Goal: Download file/media

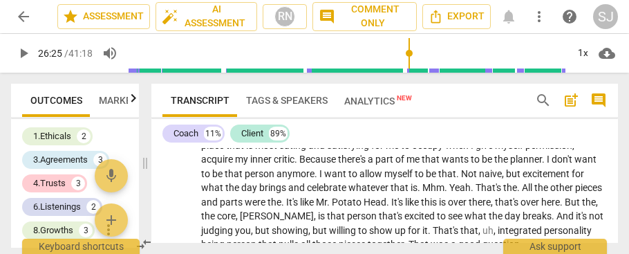
scroll to position [3085, 0]
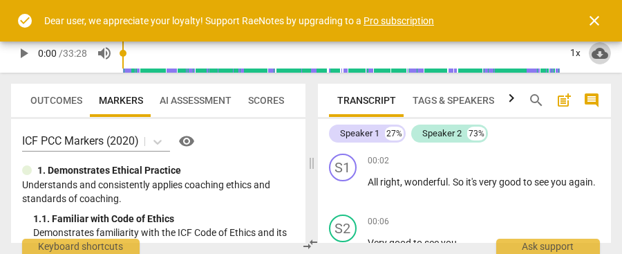
click at [603, 50] on span "cloud_download" at bounding box center [600, 53] width 17 height 17
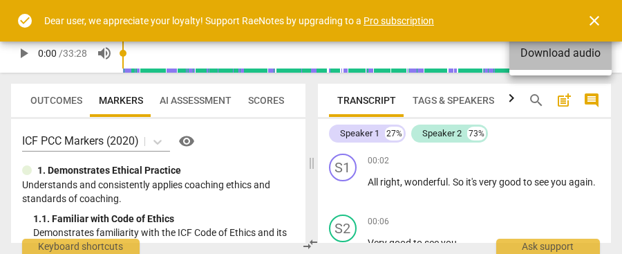
click at [595, 52] on li "Download audio" at bounding box center [561, 53] width 102 height 33
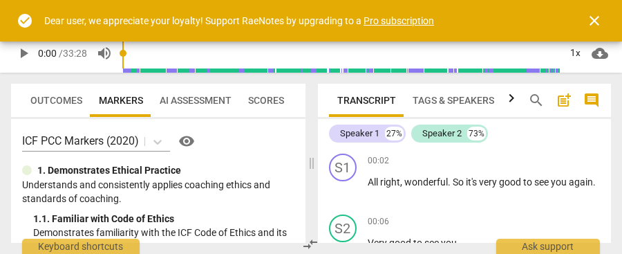
click at [594, 19] on span "close" at bounding box center [594, 20] width 17 height 17
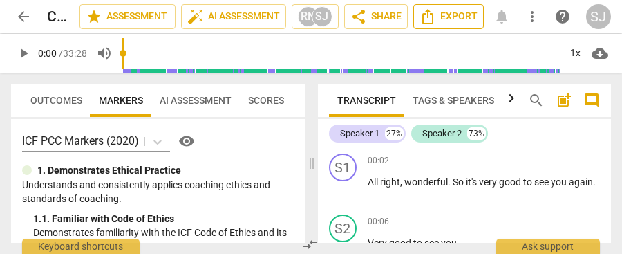
click at [458, 19] on span "Export" at bounding box center [449, 16] width 58 height 17
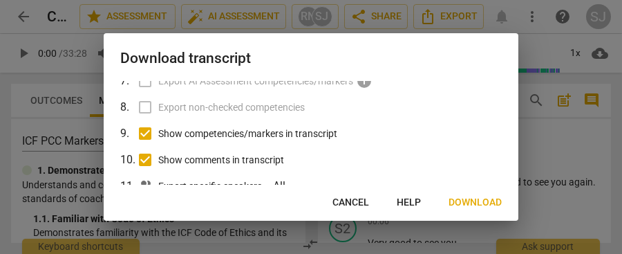
scroll to position [231, 0]
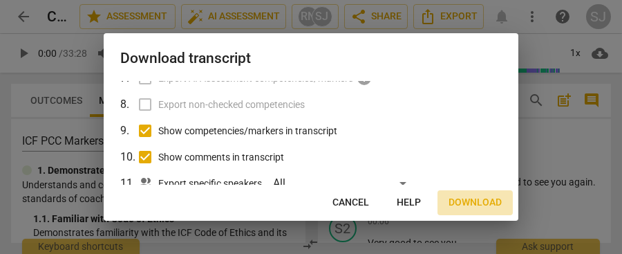
click at [480, 209] on button "Download" at bounding box center [475, 202] width 75 height 25
